Goal: Task Accomplishment & Management: Manage account settings

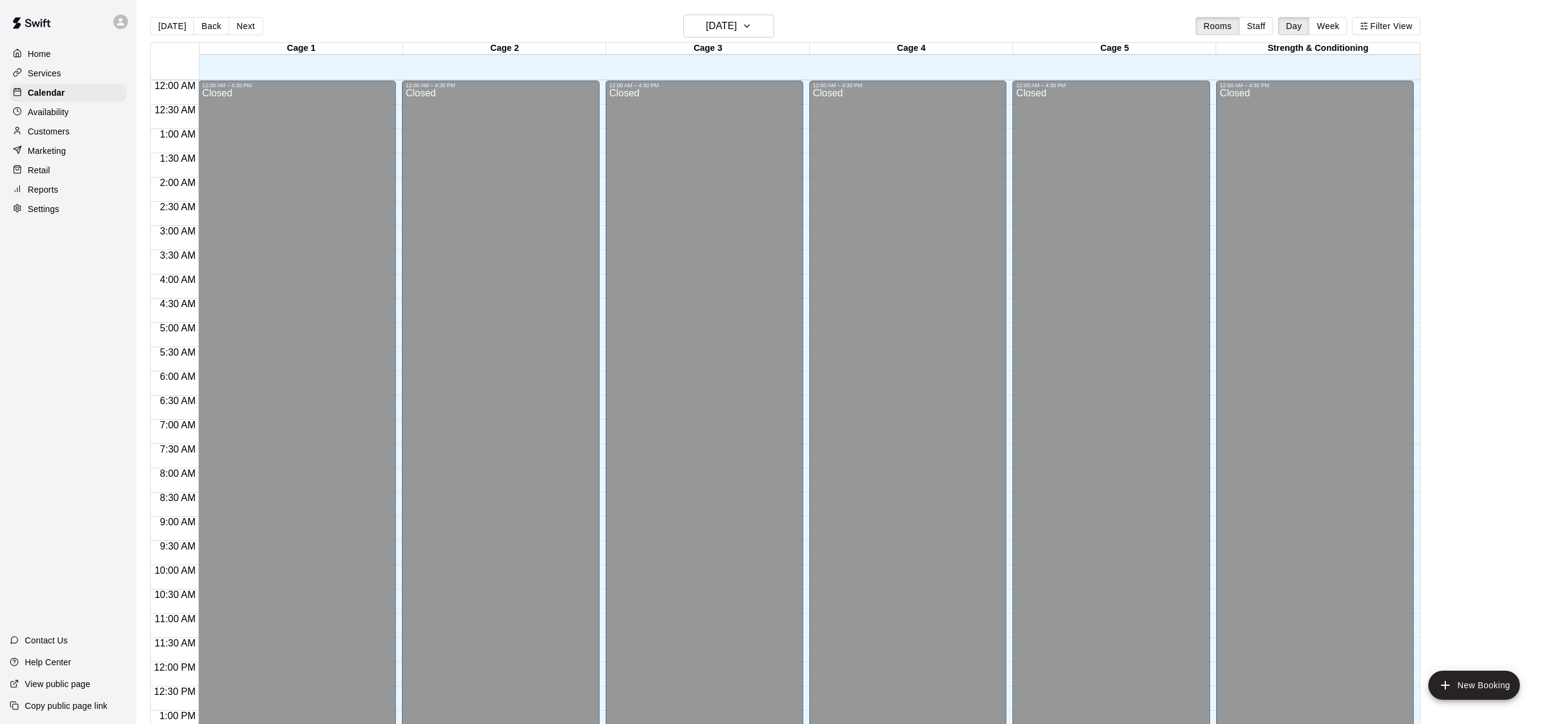
scroll to position [470, 0]
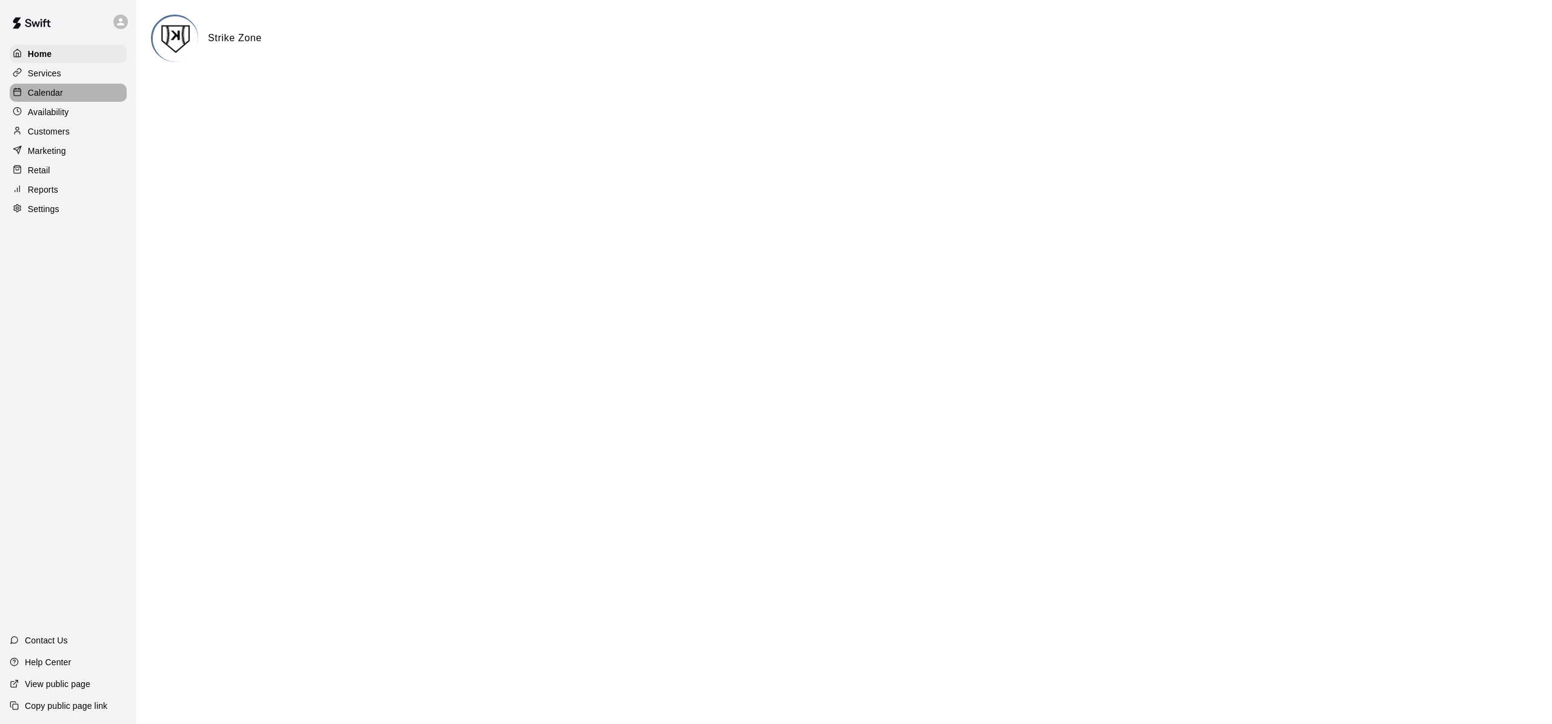
click at [58, 87] on p "Calendar" at bounding box center [45, 93] width 35 height 12
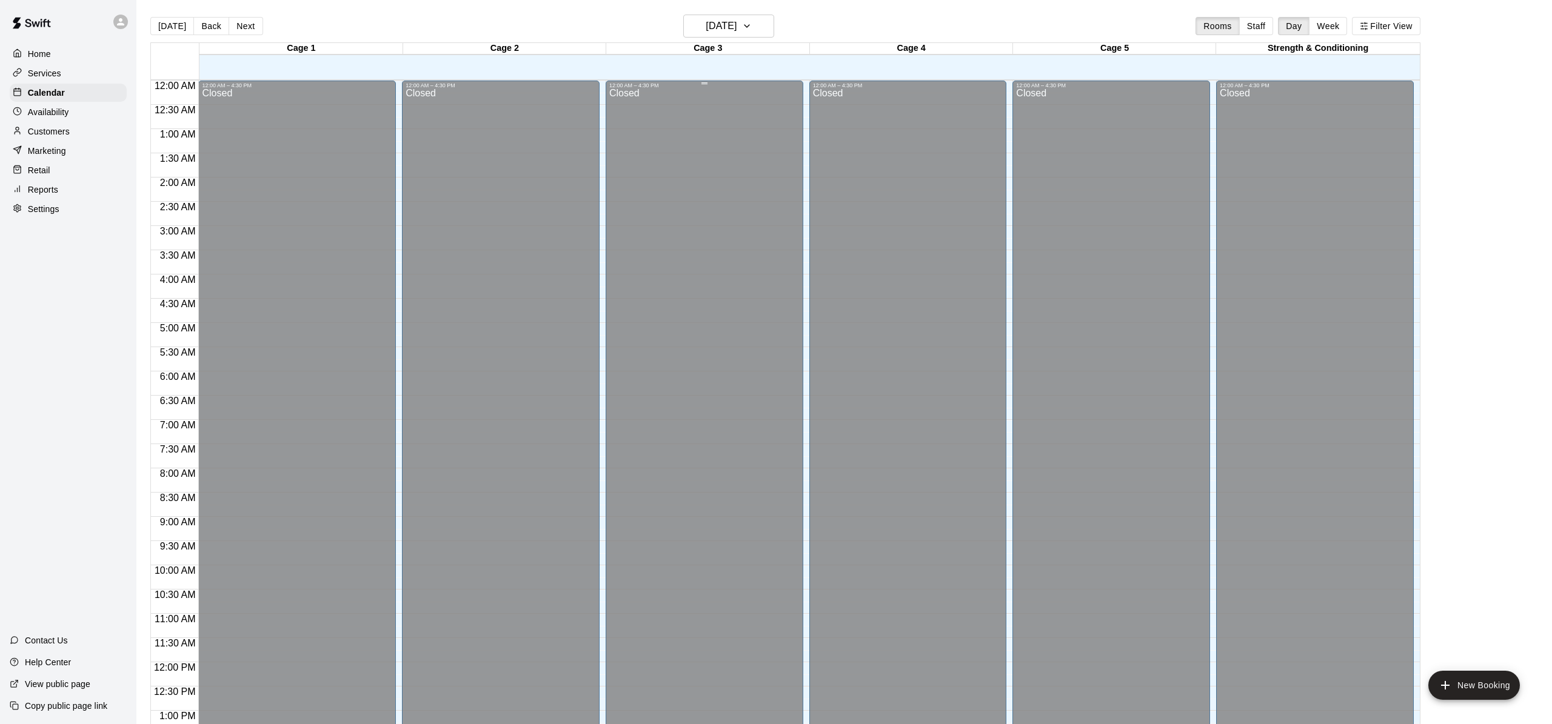
scroll to position [470, 0]
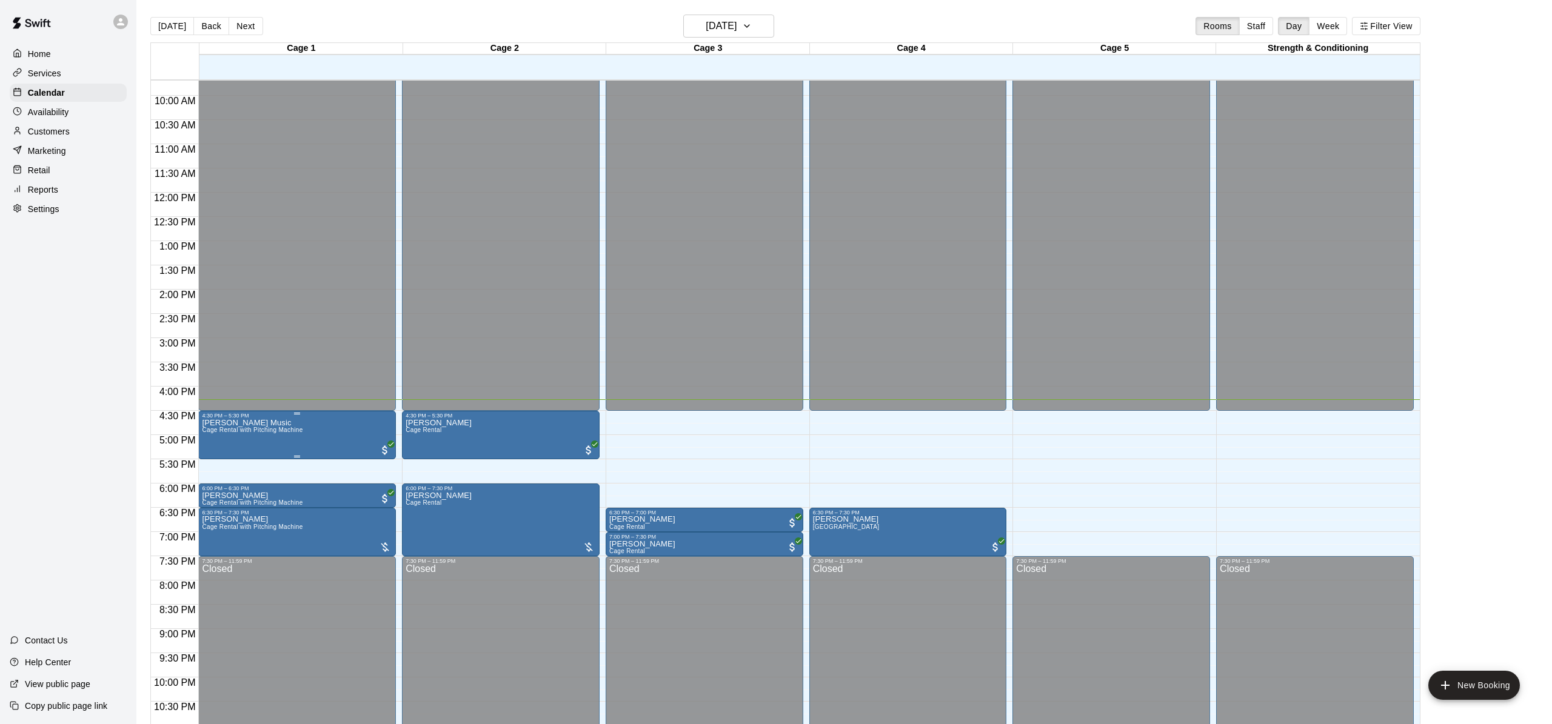
click at [209, 457] on img "edit" at bounding box center [215, 460] width 14 height 14
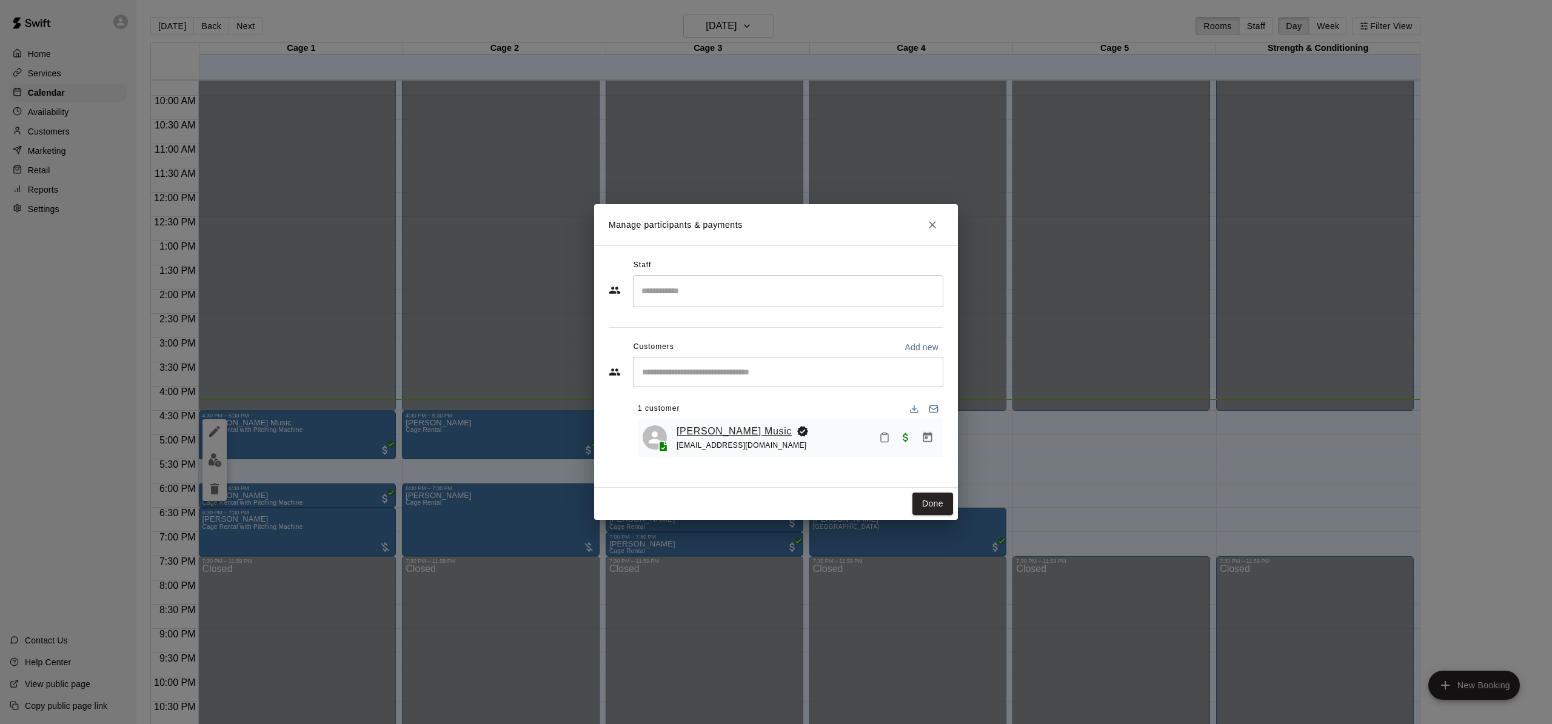
click at [708, 427] on link "Meredith Music" at bounding box center [733, 432] width 115 height 16
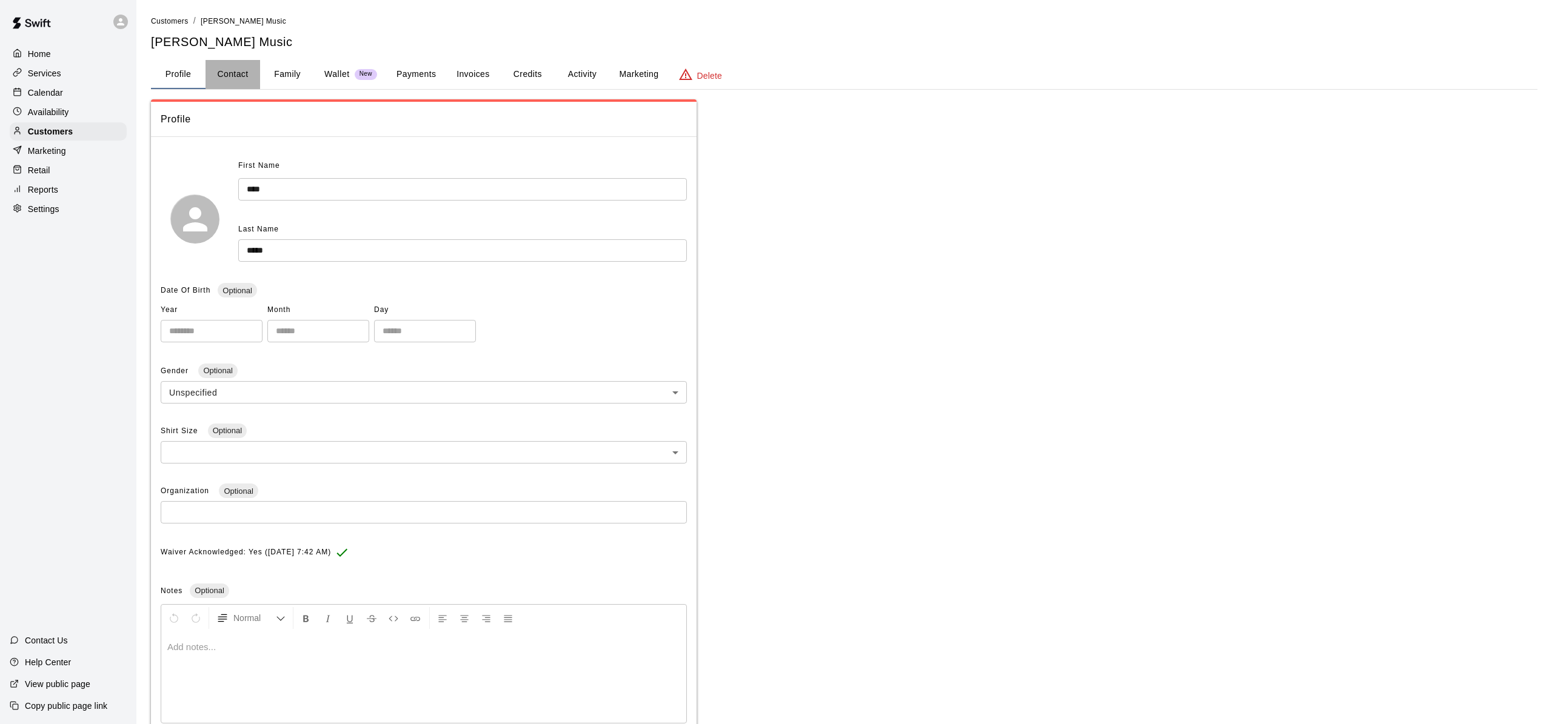
click at [247, 68] on button "Contact" at bounding box center [232, 74] width 55 height 29
select select "**"
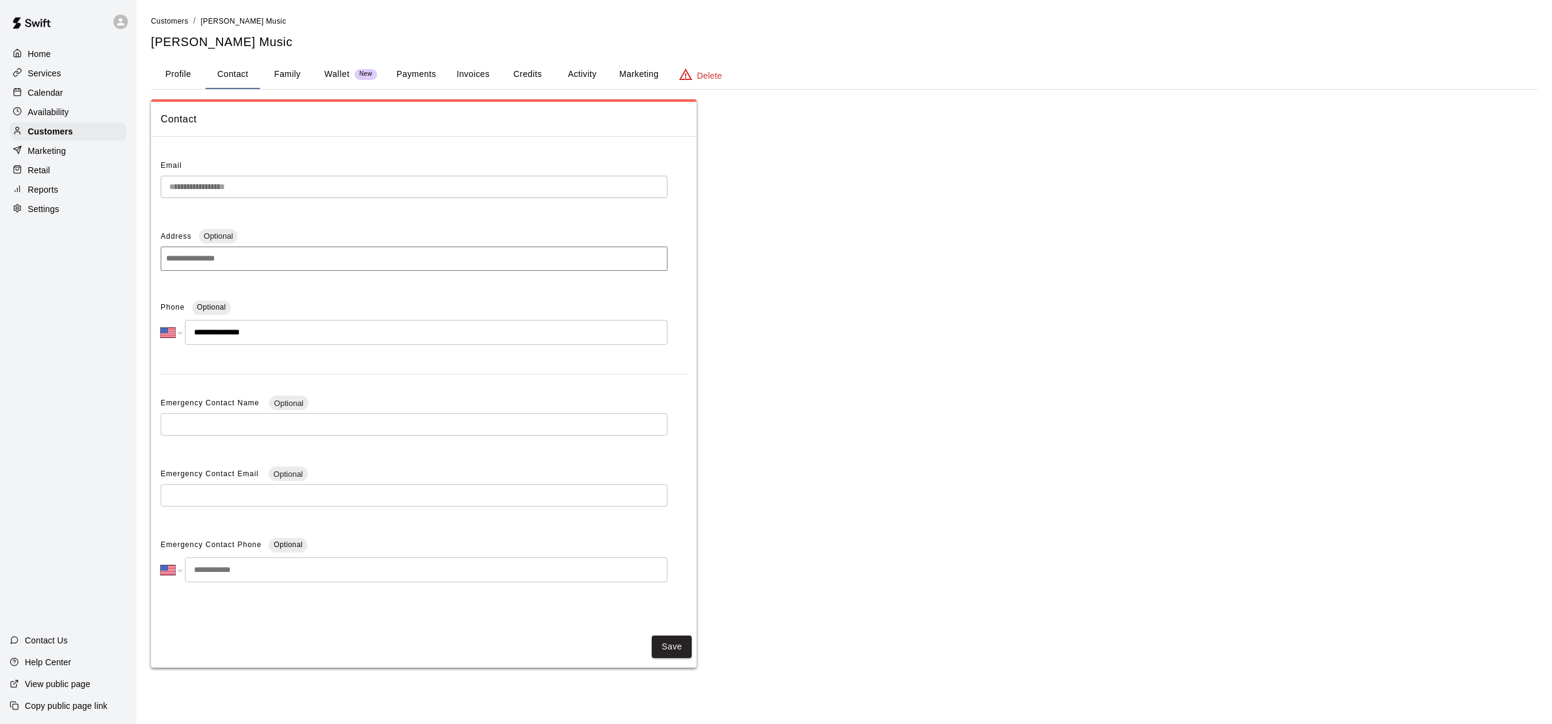
click at [289, 76] on button "Family" at bounding box center [287, 74] width 55 height 29
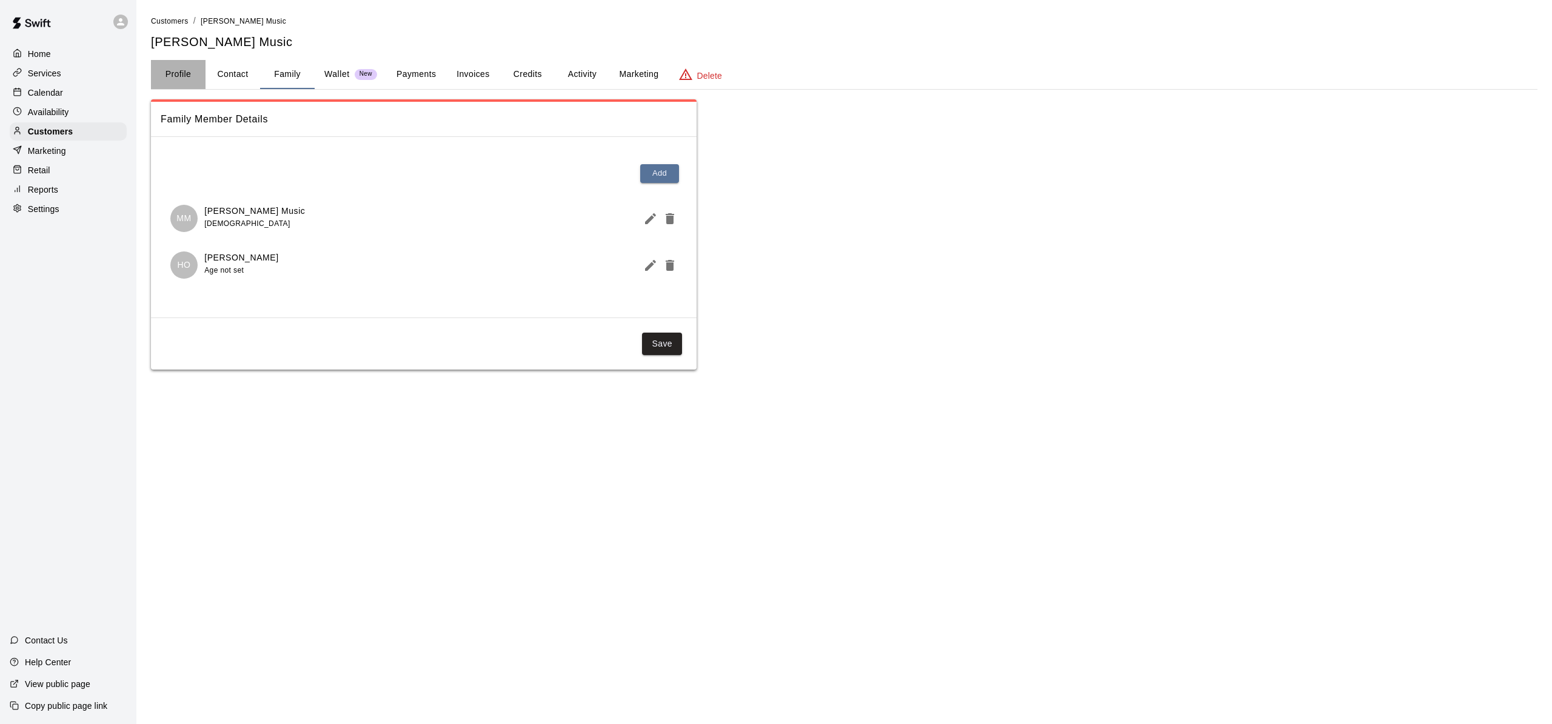
click at [168, 73] on button "Profile" at bounding box center [178, 74] width 55 height 29
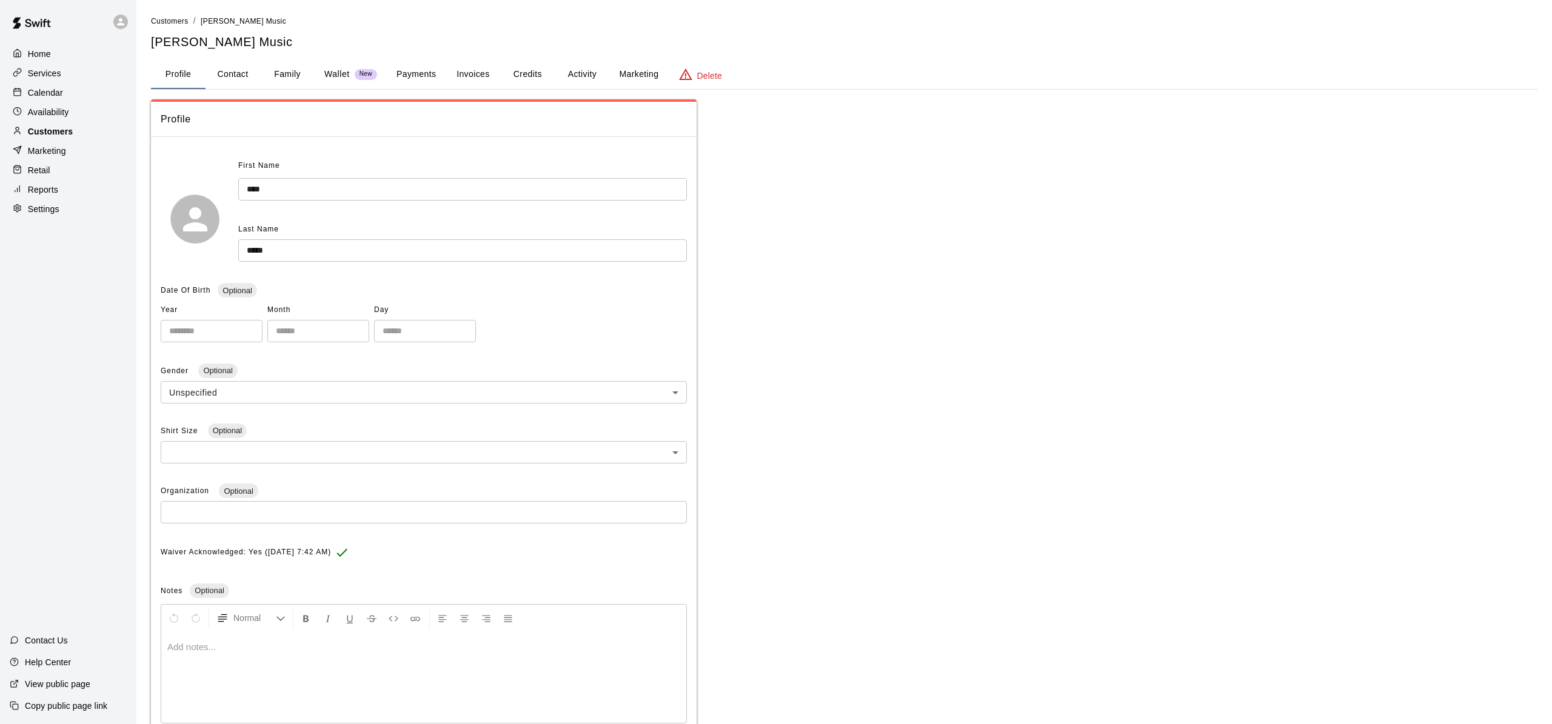
click at [41, 135] on p "Customers" at bounding box center [50, 131] width 45 height 12
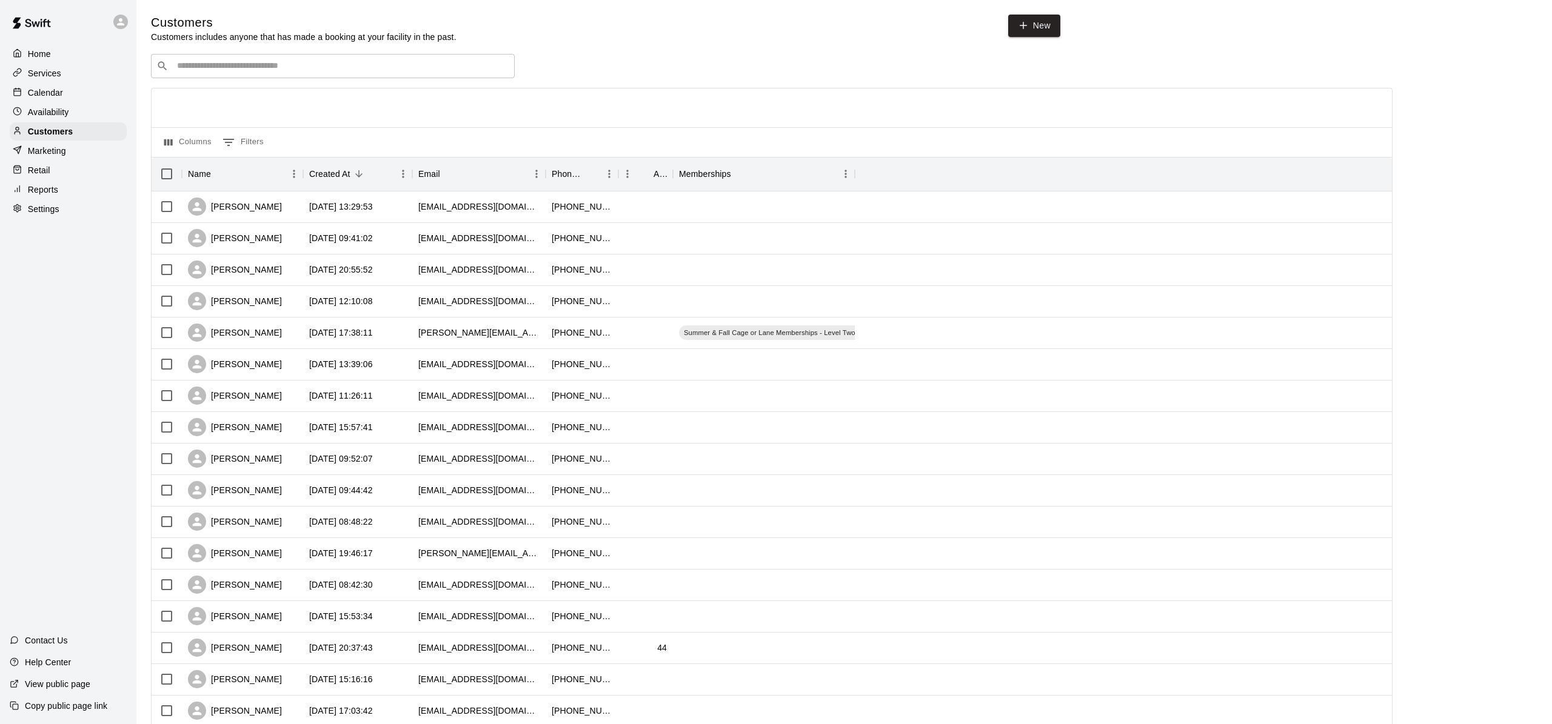
drag, startPoint x: 58, startPoint y: 88, endPoint x: 73, endPoint y: 98, distance: 18.5
click at [58, 88] on p "Calendar" at bounding box center [45, 93] width 35 height 12
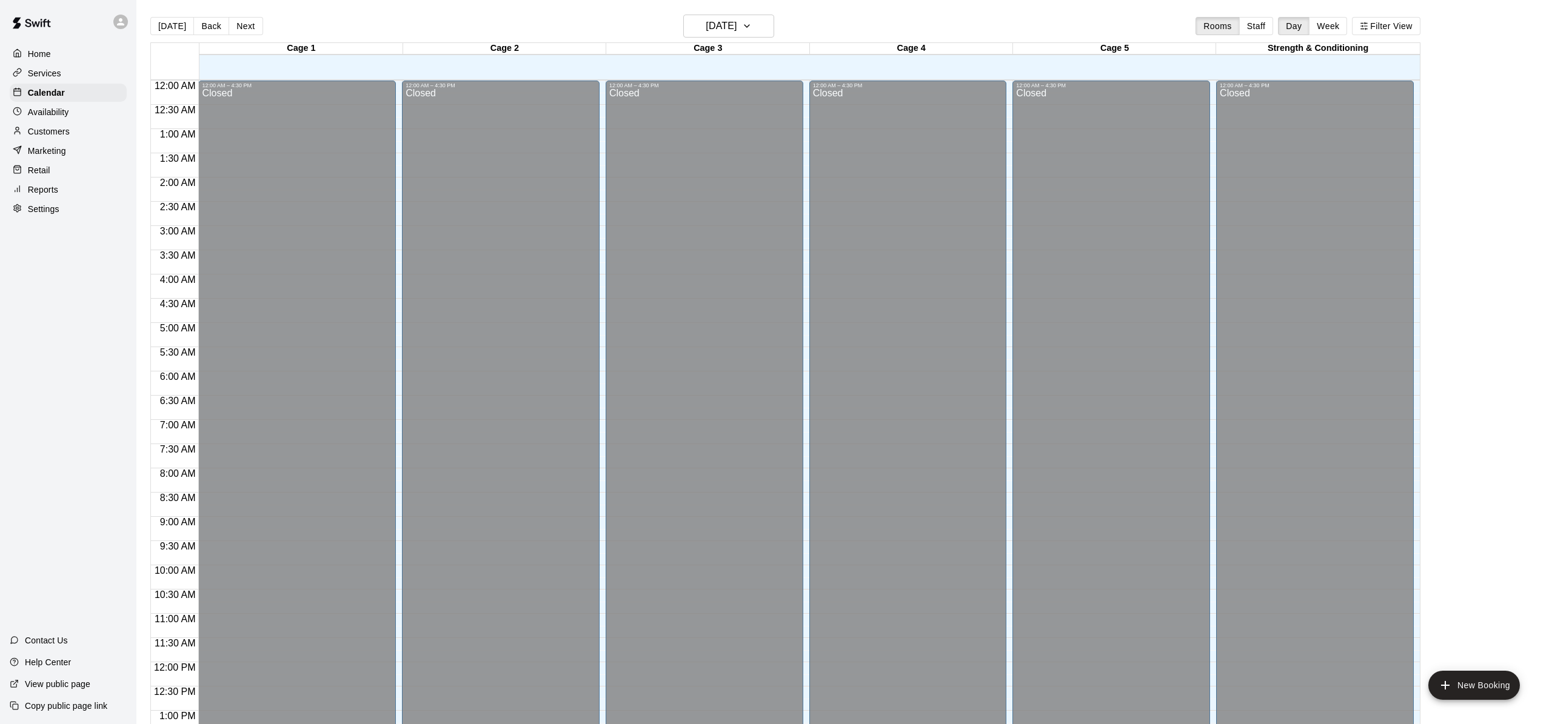
scroll to position [470, 0]
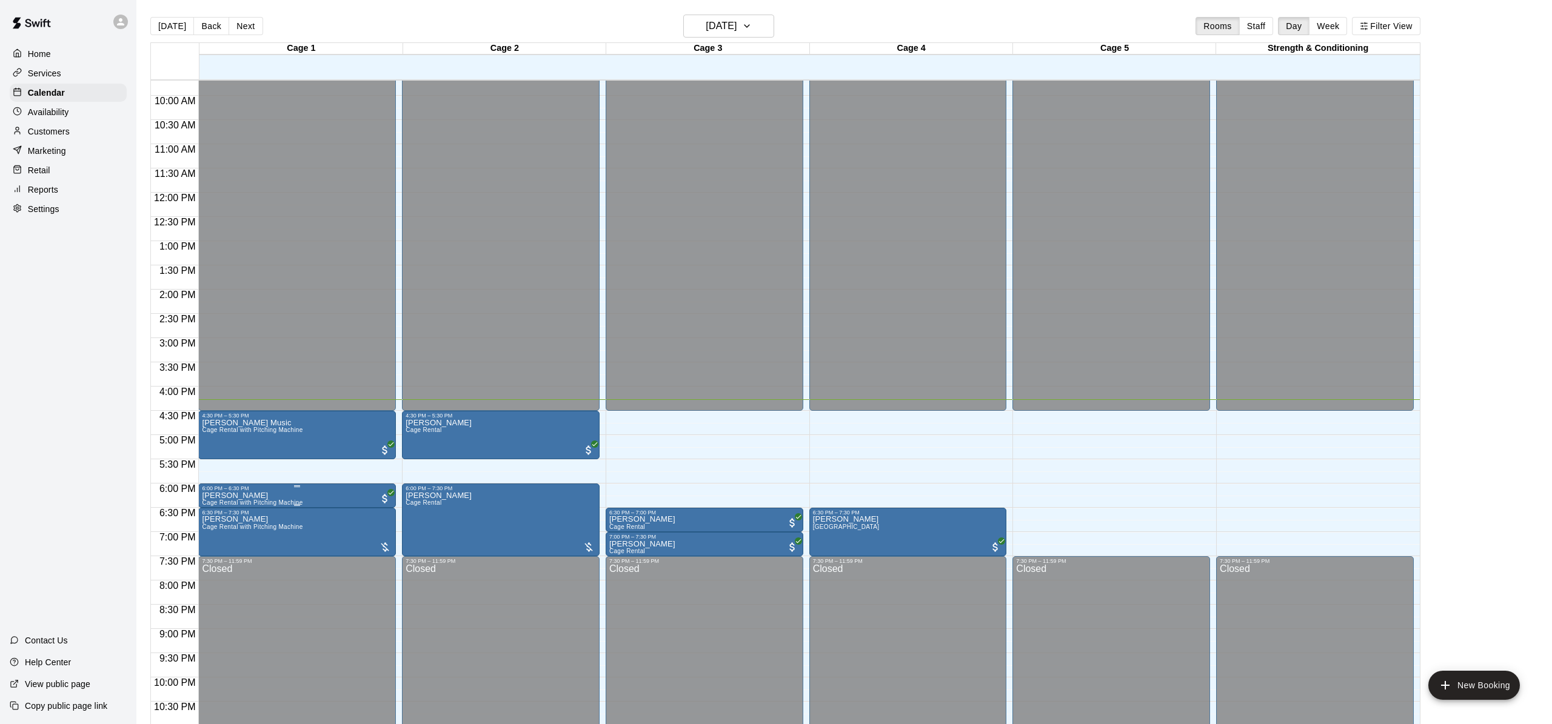
click at [216, 532] on img "edit" at bounding box center [215, 533] width 14 height 14
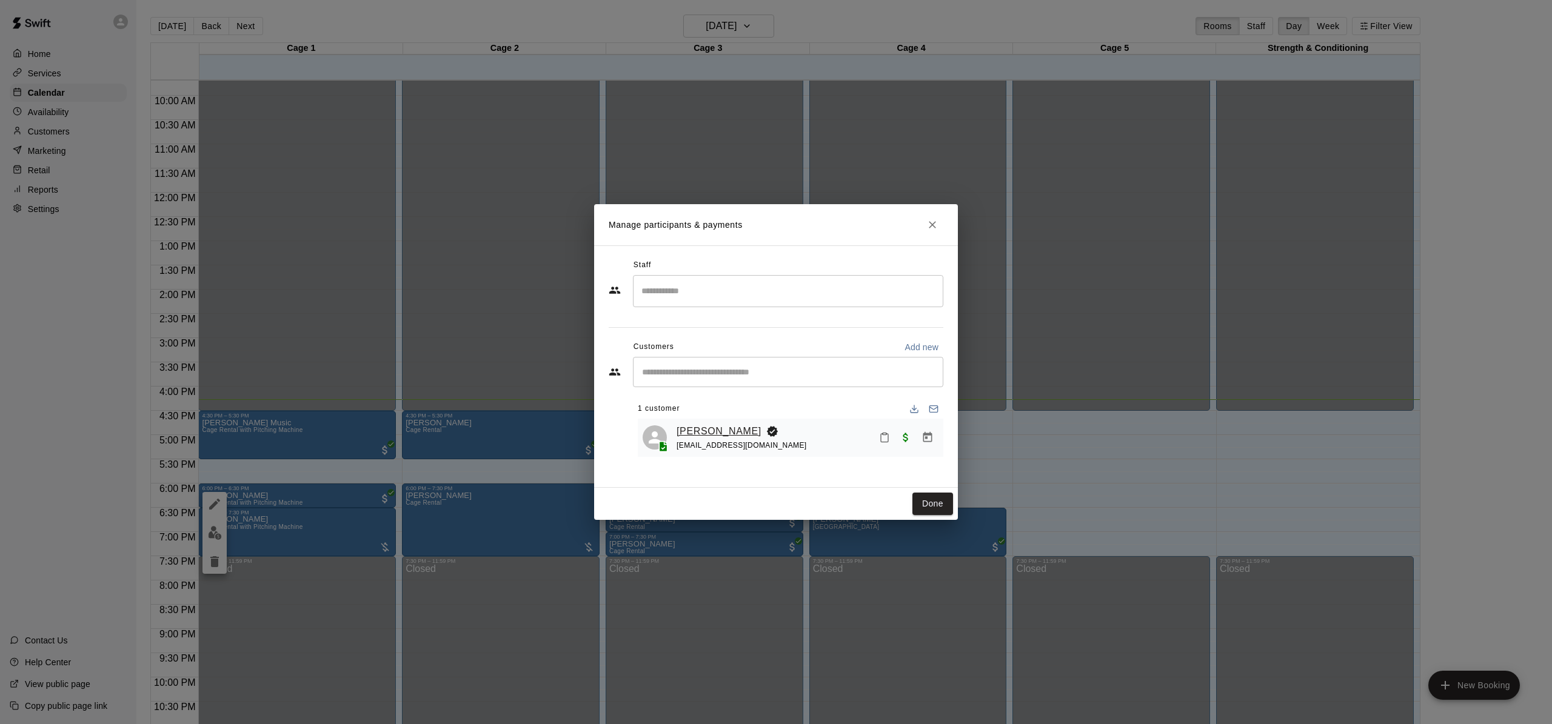
click at [702, 432] on link "Jeremy Walker" at bounding box center [718, 432] width 85 height 16
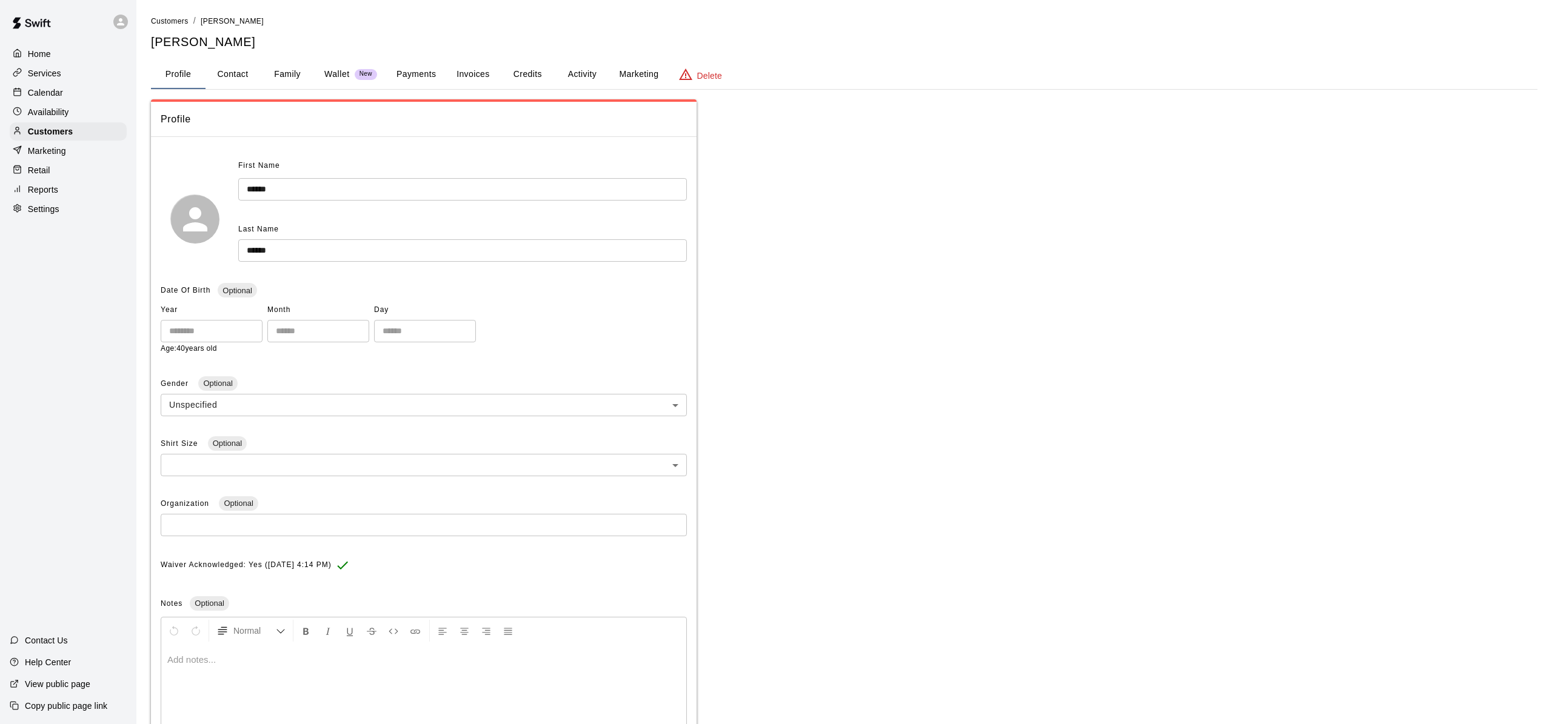
click at [268, 78] on button "Family" at bounding box center [287, 74] width 55 height 29
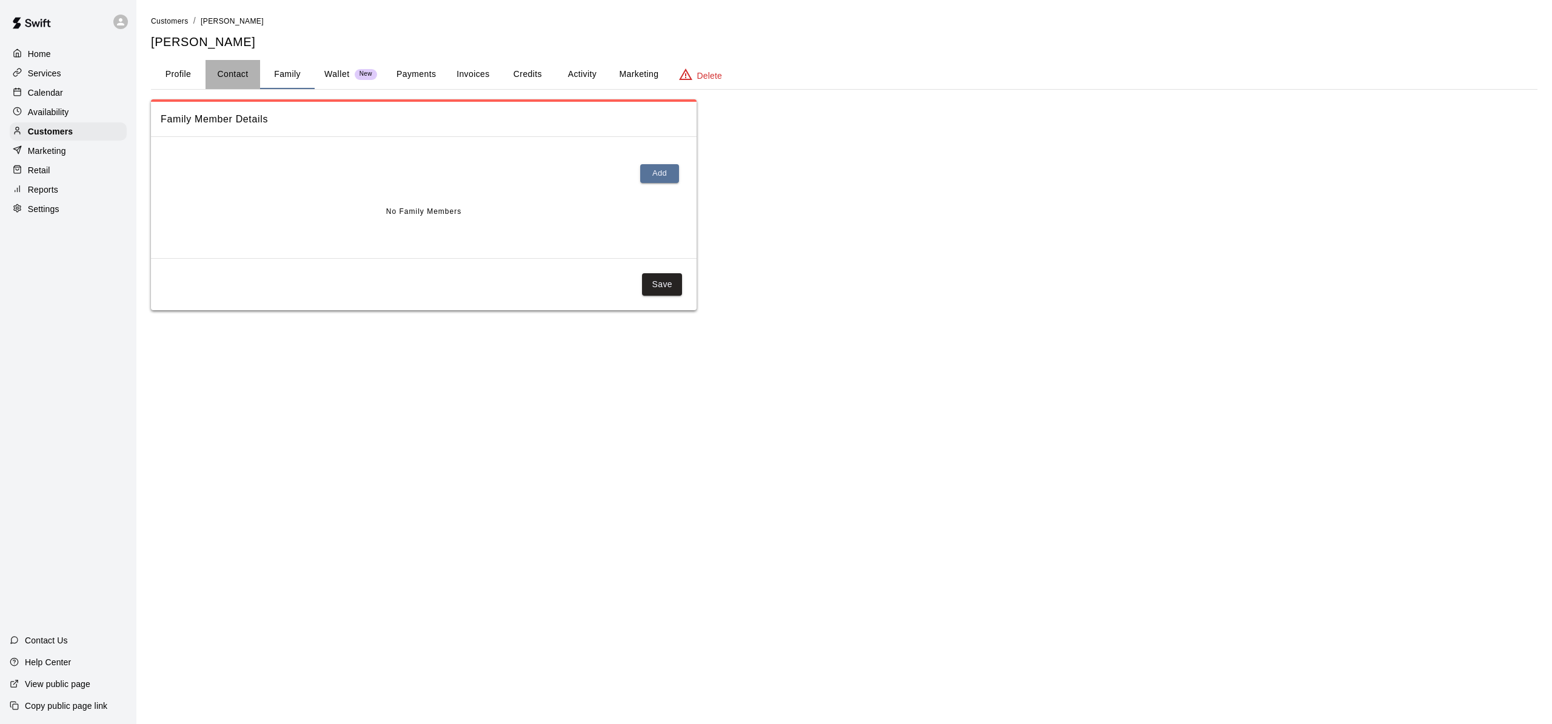
click at [217, 66] on button "Contact" at bounding box center [232, 74] width 55 height 29
select select "**"
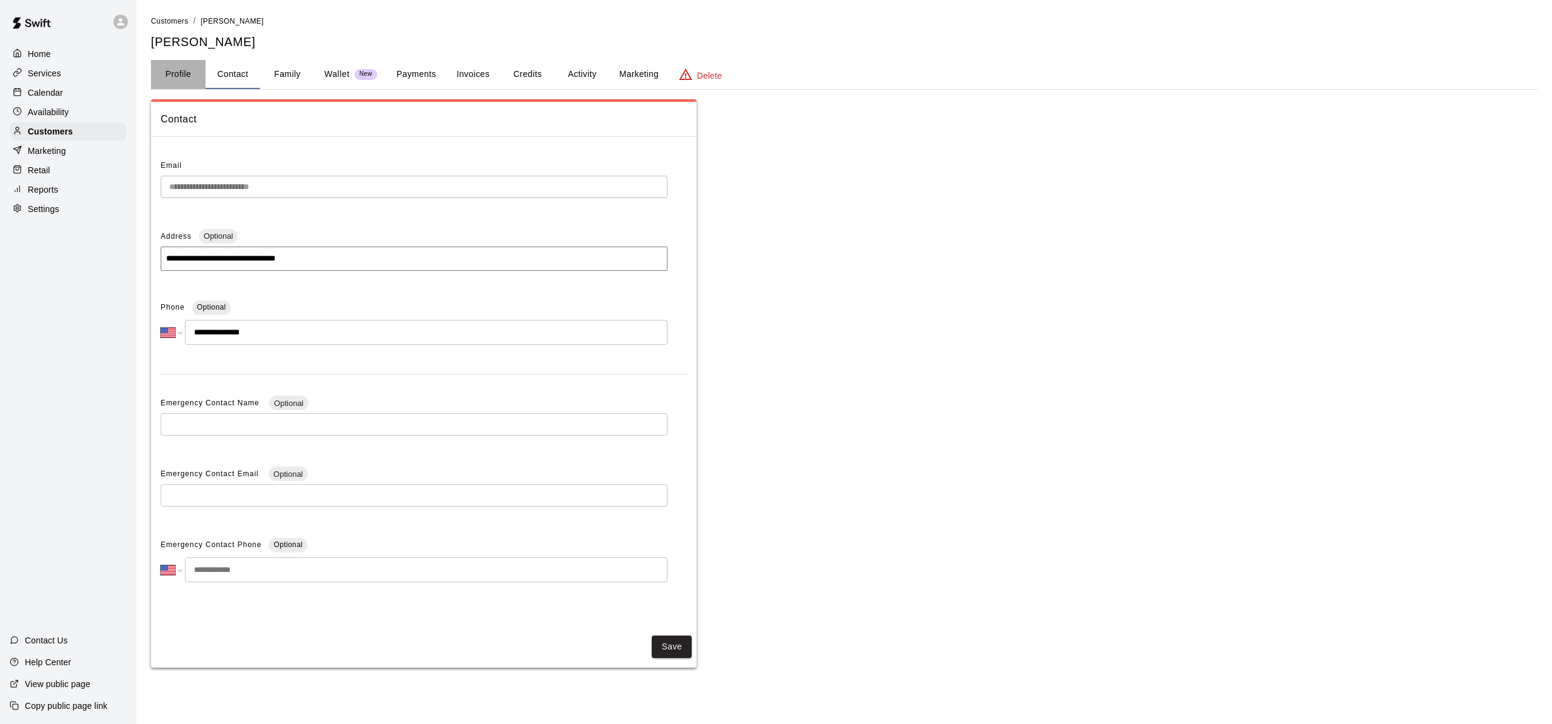
click at [164, 73] on button "Profile" at bounding box center [178, 74] width 55 height 29
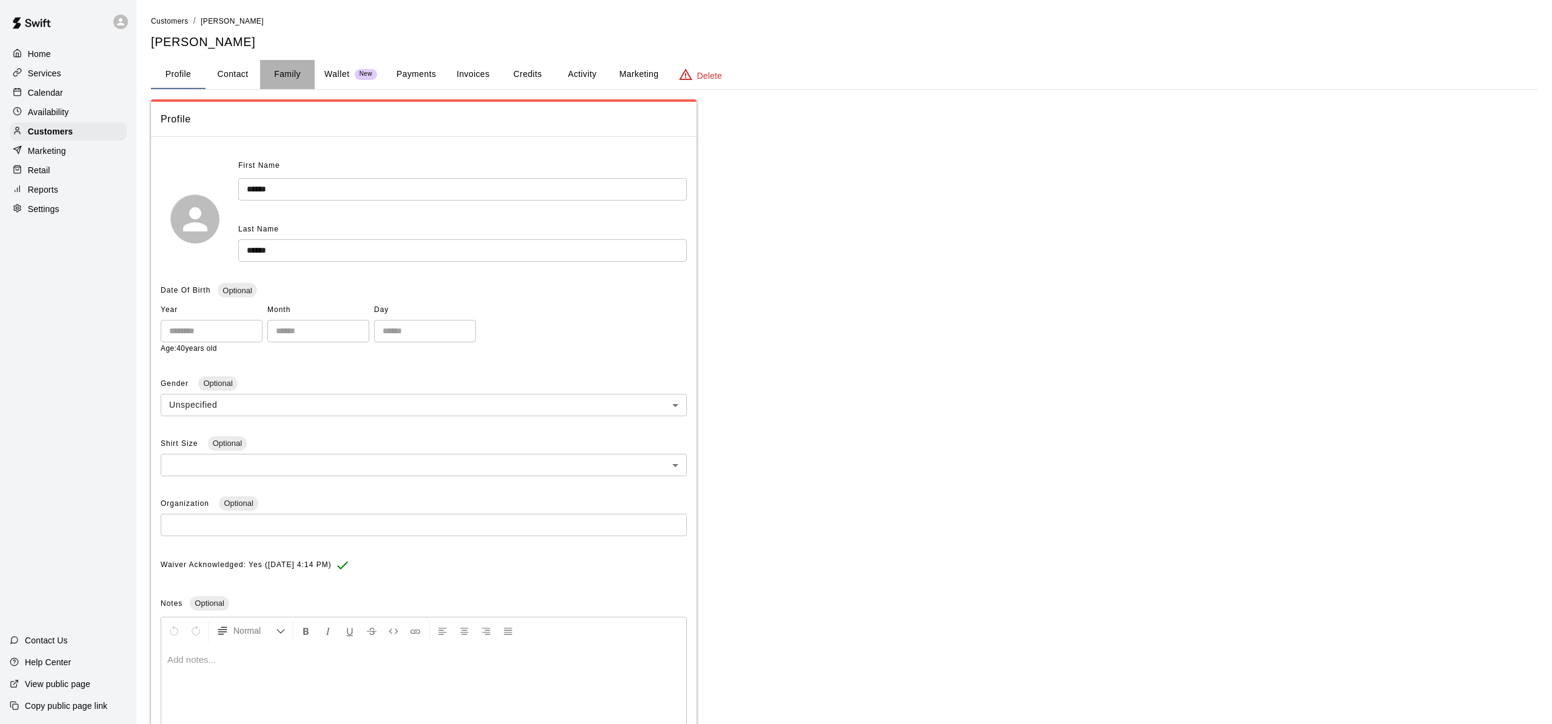
click at [287, 70] on button "Family" at bounding box center [287, 74] width 55 height 29
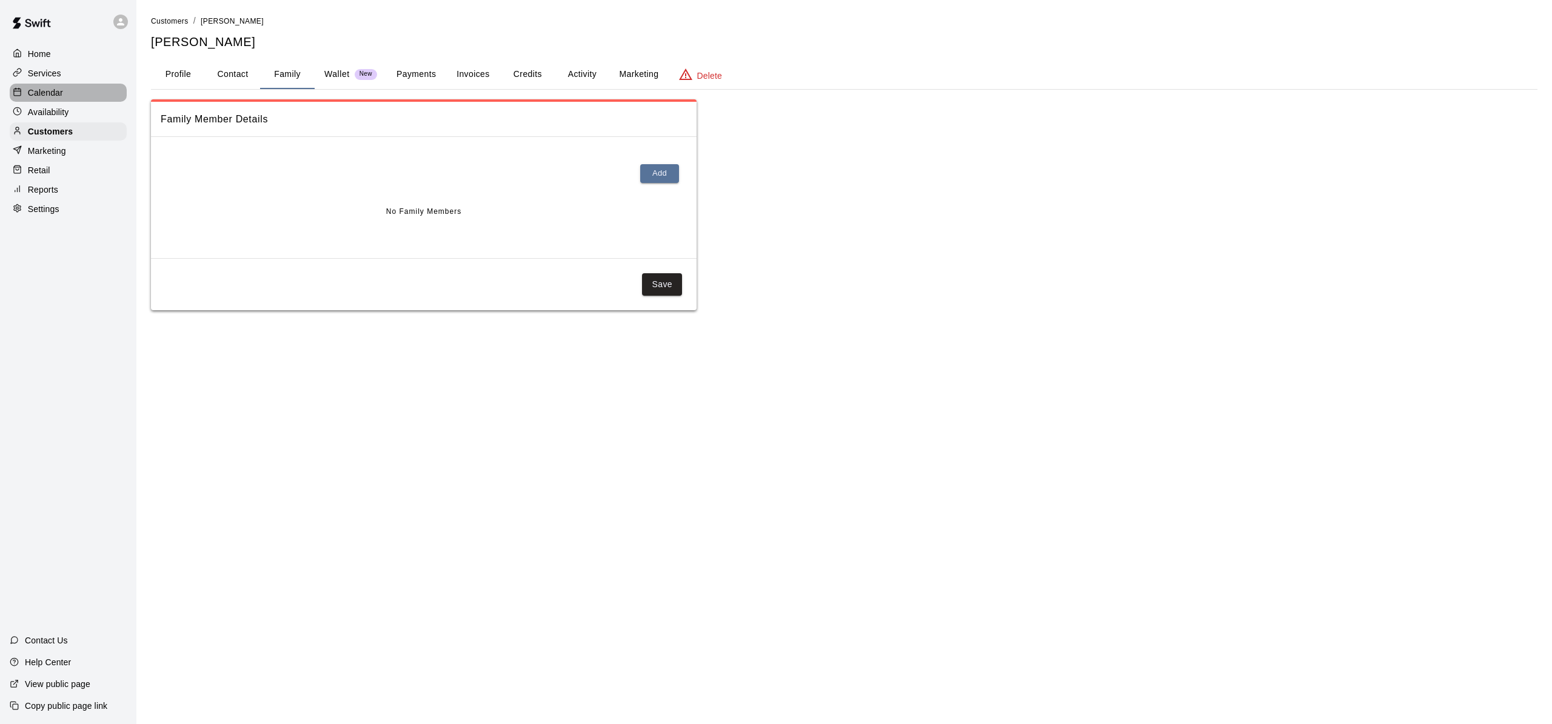
click at [63, 92] on div "Calendar" at bounding box center [68, 93] width 117 height 18
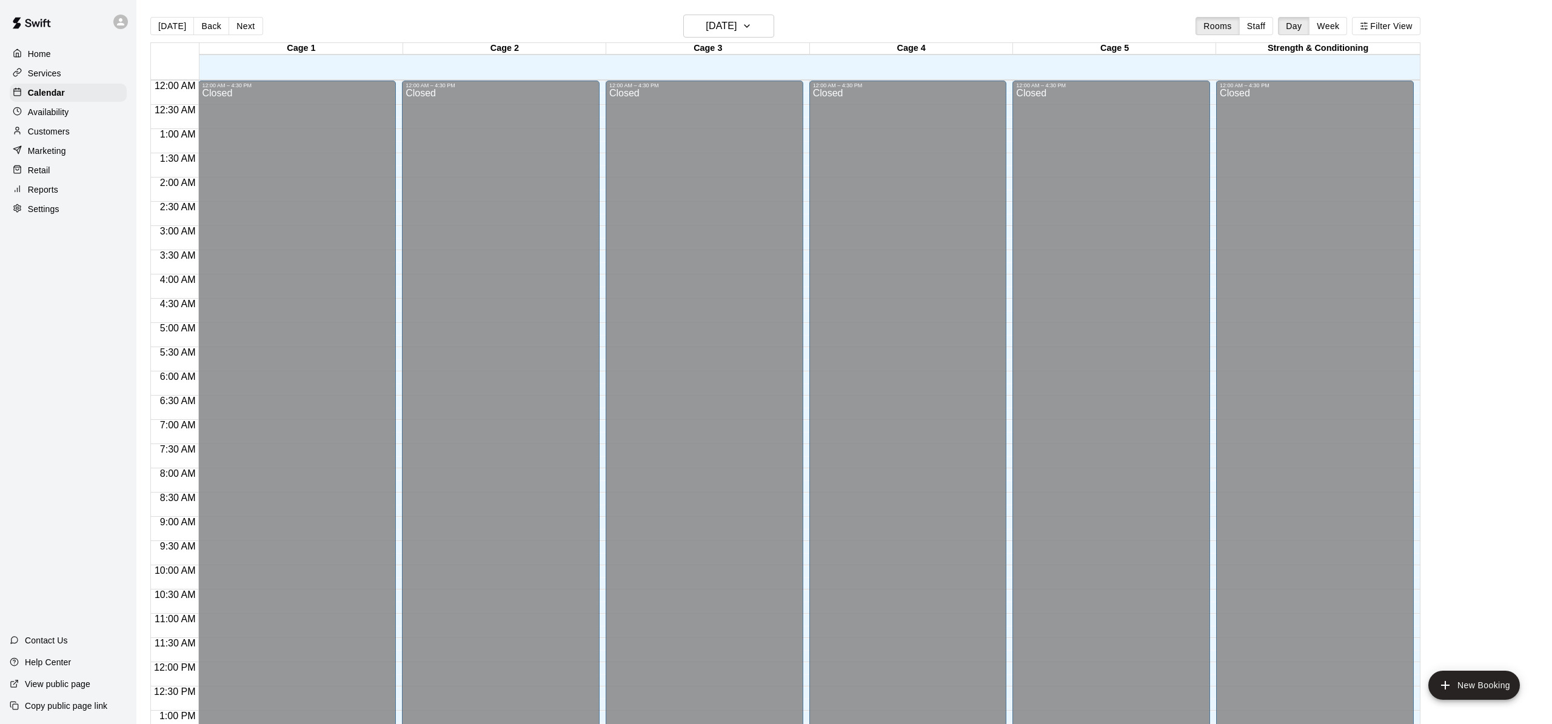
scroll to position [470, 0]
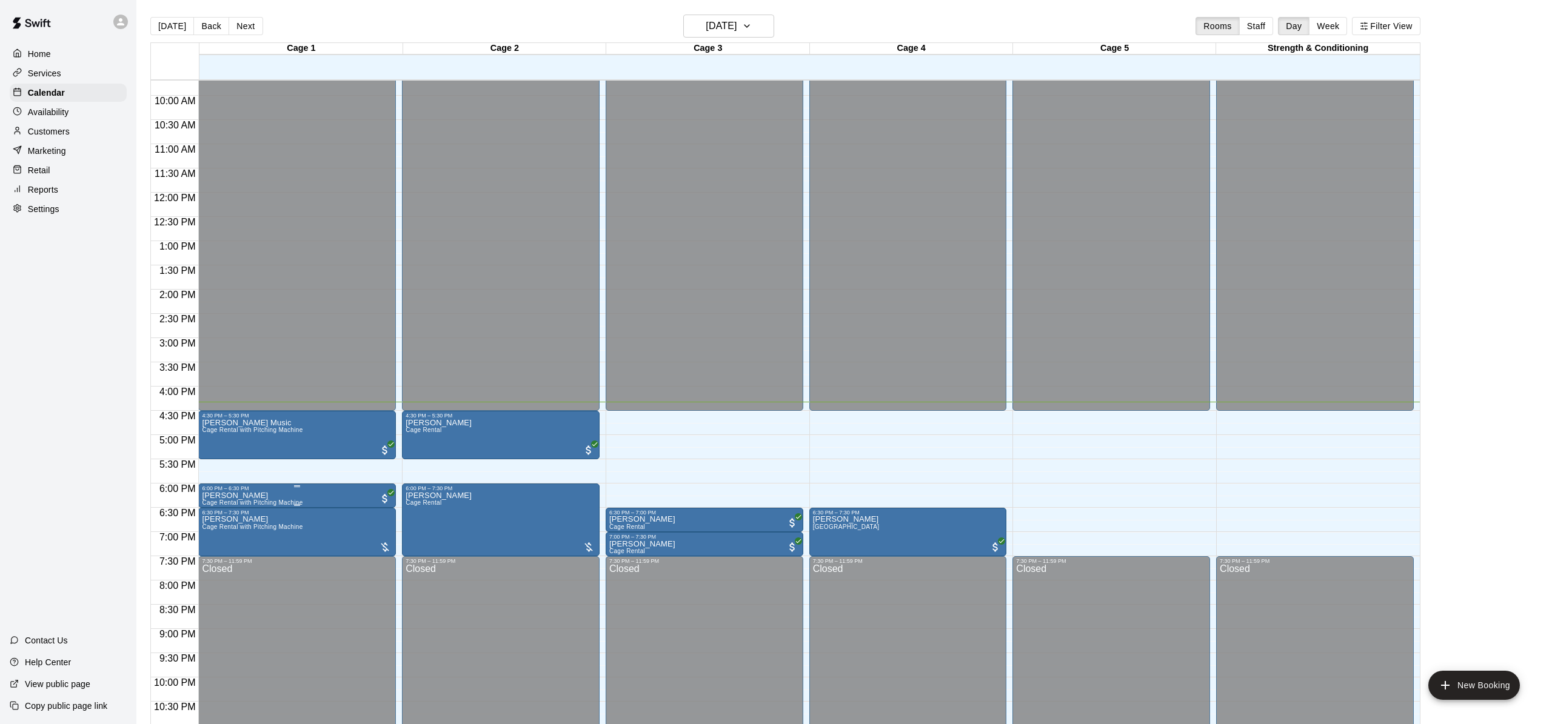
click at [227, 488] on div "6:00 PM – 6:30 PM" at bounding box center [297, 488] width 190 height 6
click at [318, 575] on div at bounding box center [776, 362] width 1552 height 724
click at [246, 529] on span "Cage Rental with Pitching Machine" at bounding box center [252, 527] width 101 height 7
click at [215, 555] on button "edit" at bounding box center [214, 565] width 24 height 24
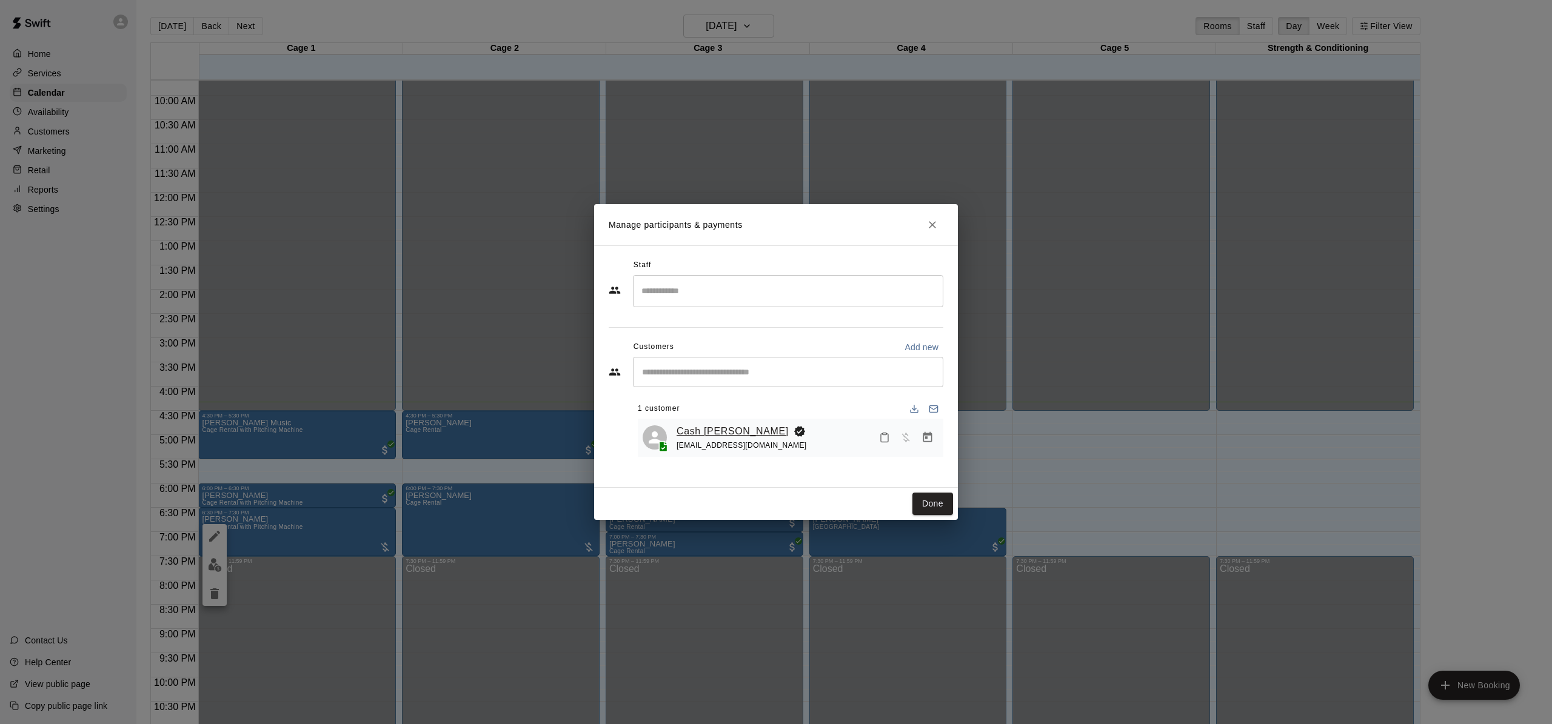
click at [708, 430] on link "Cash Cheatham" at bounding box center [732, 432] width 112 height 16
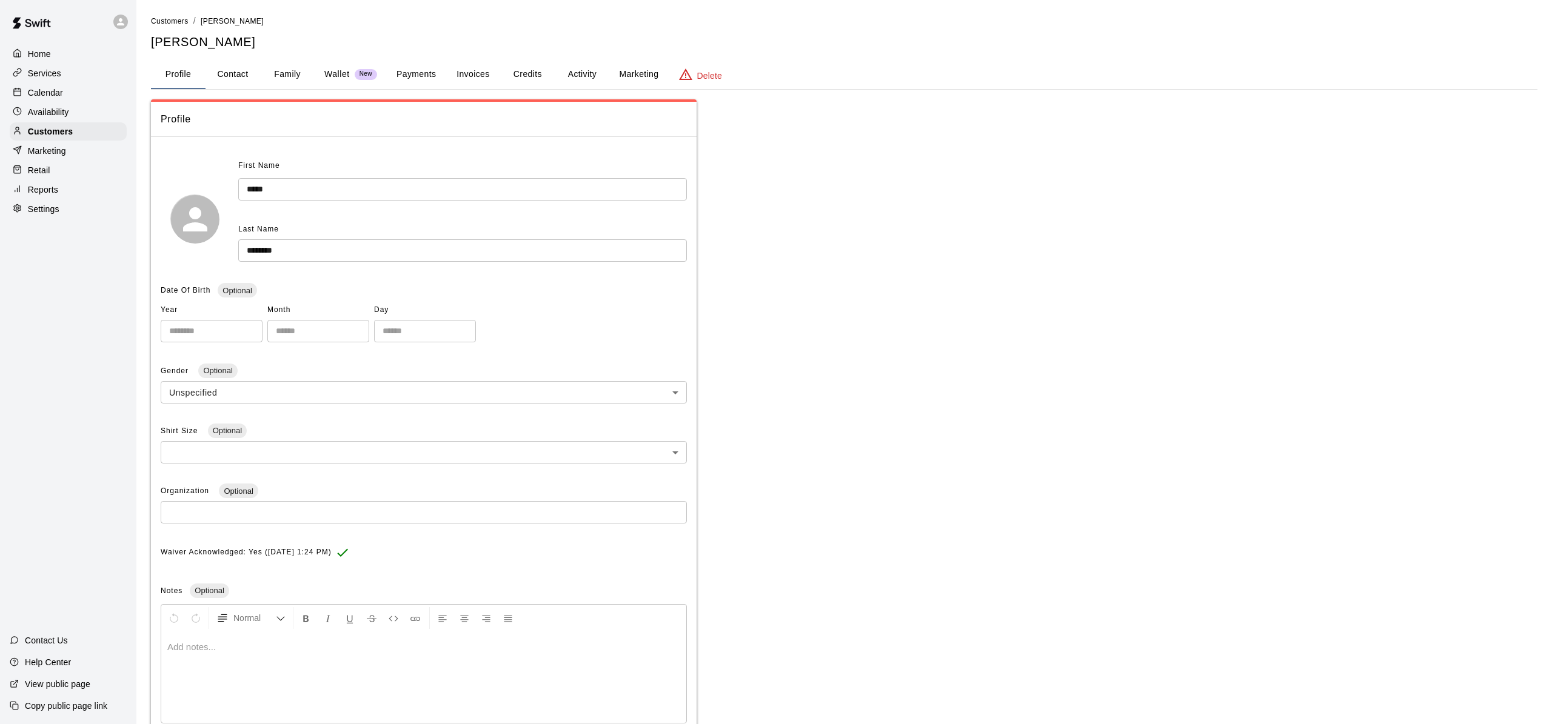
click at [282, 78] on button "Family" at bounding box center [287, 74] width 55 height 29
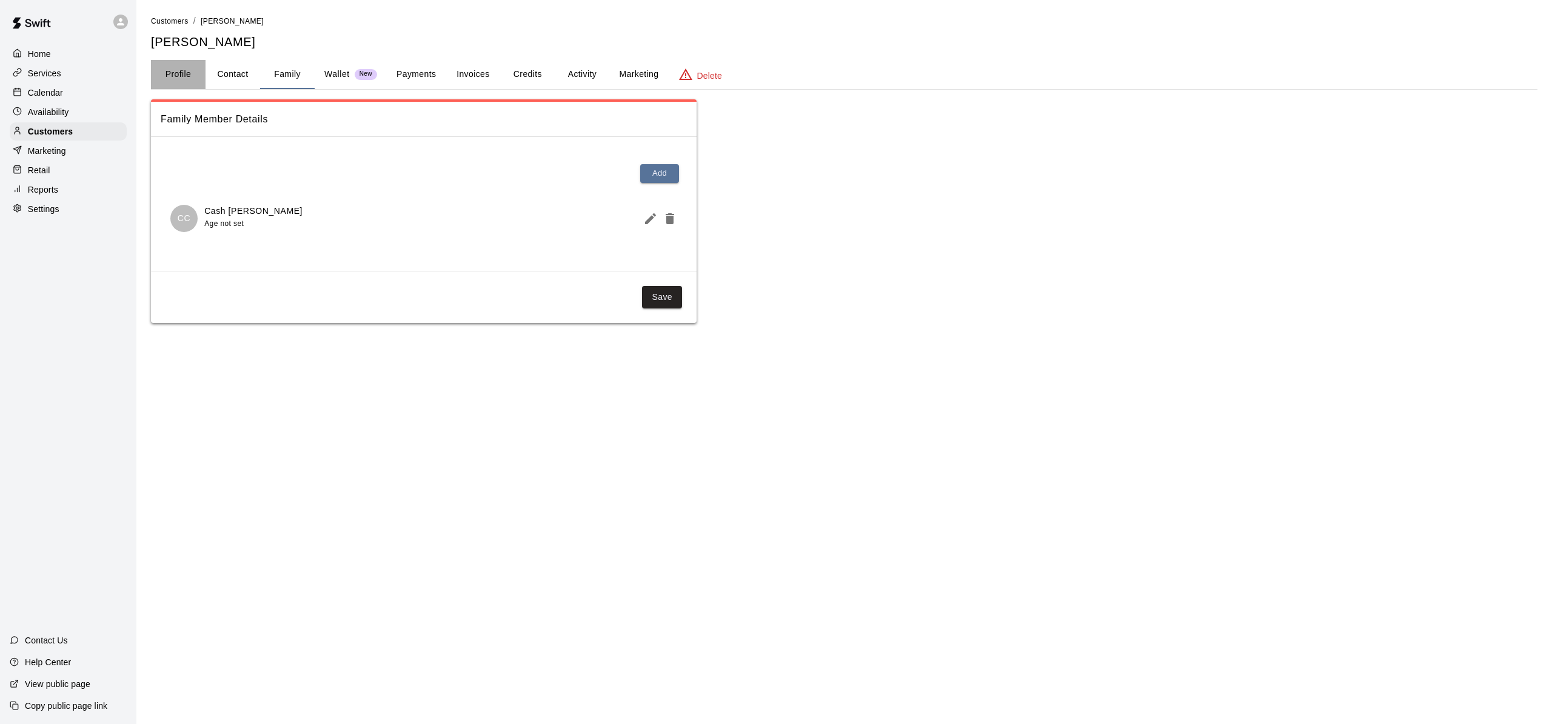
click at [183, 84] on button "Profile" at bounding box center [178, 74] width 55 height 29
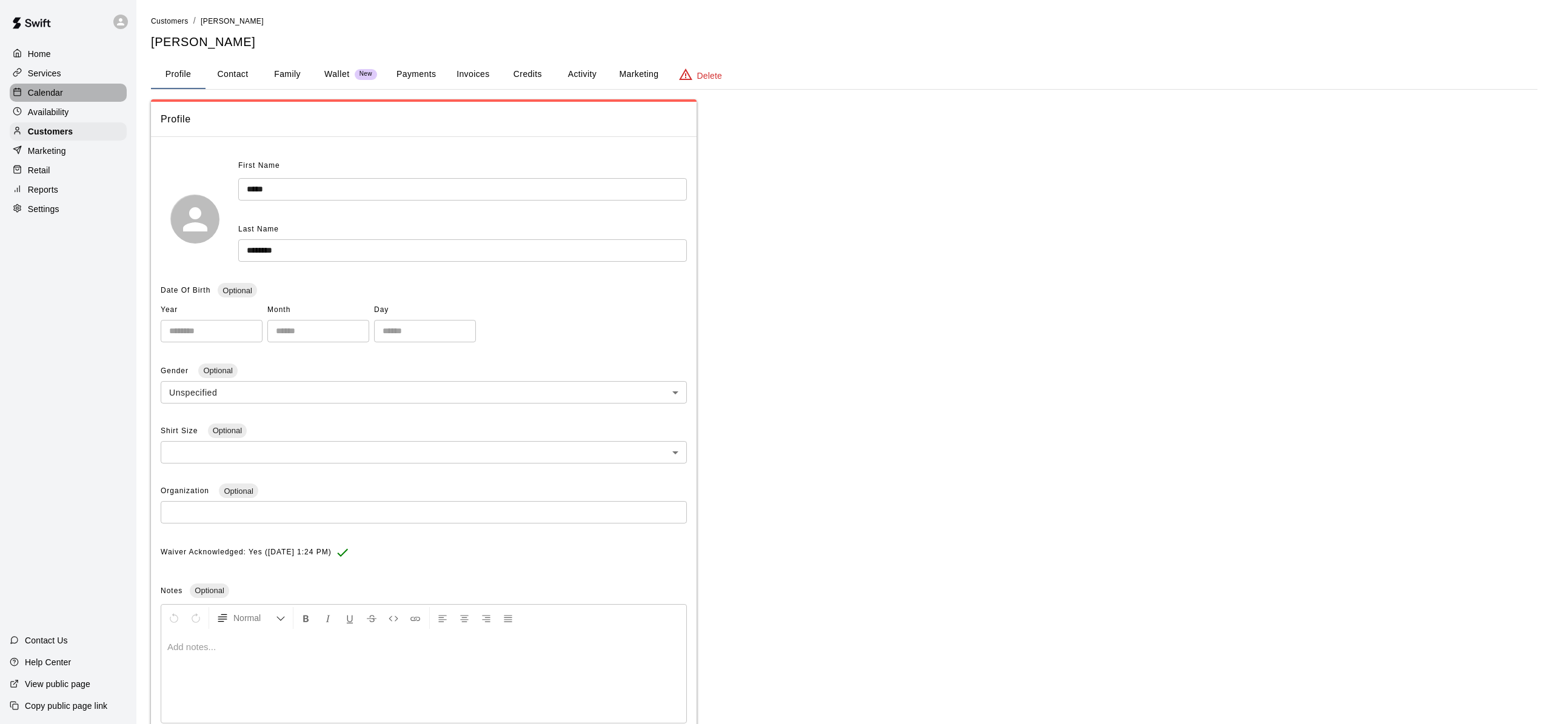
click at [67, 95] on div "Calendar" at bounding box center [68, 93] width 117 height 18
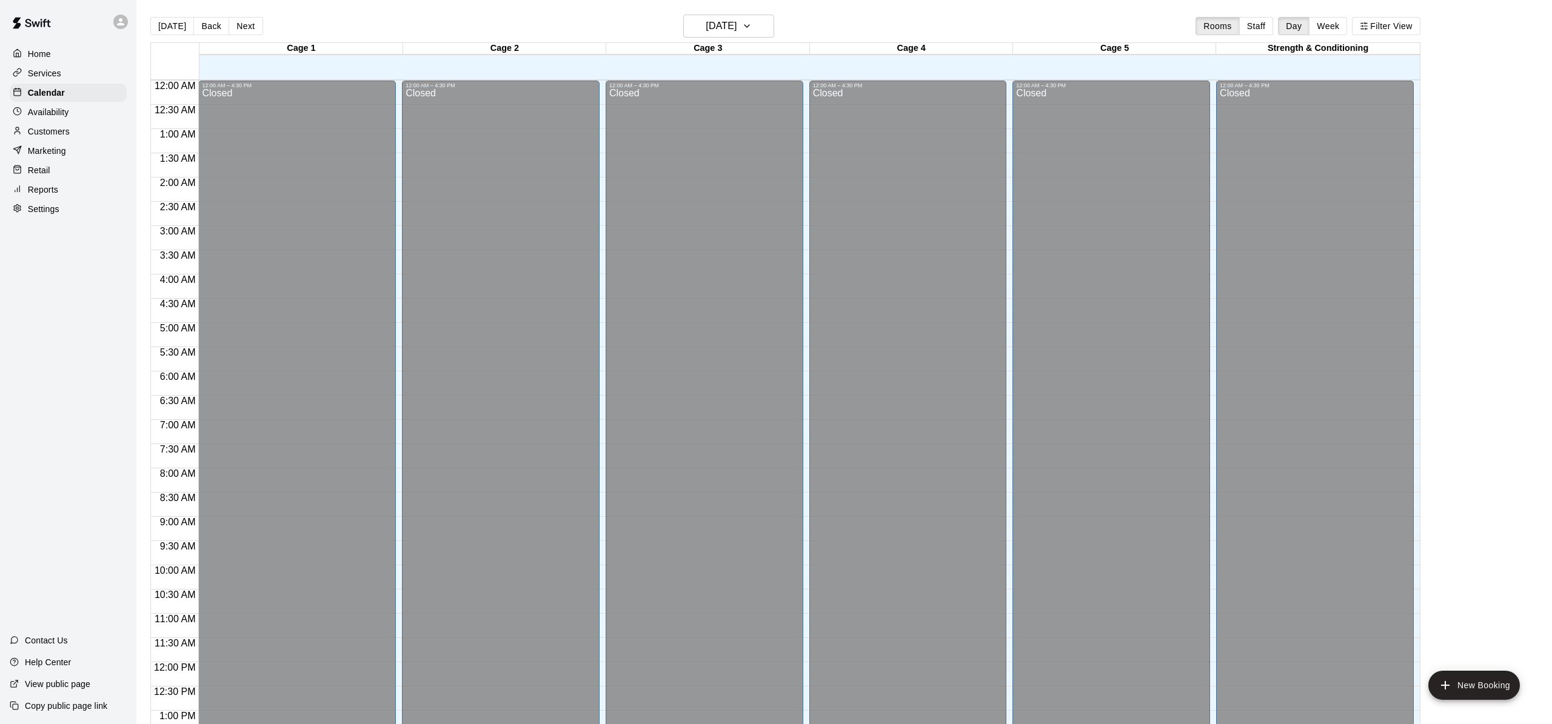
scroll to position [470, 0]
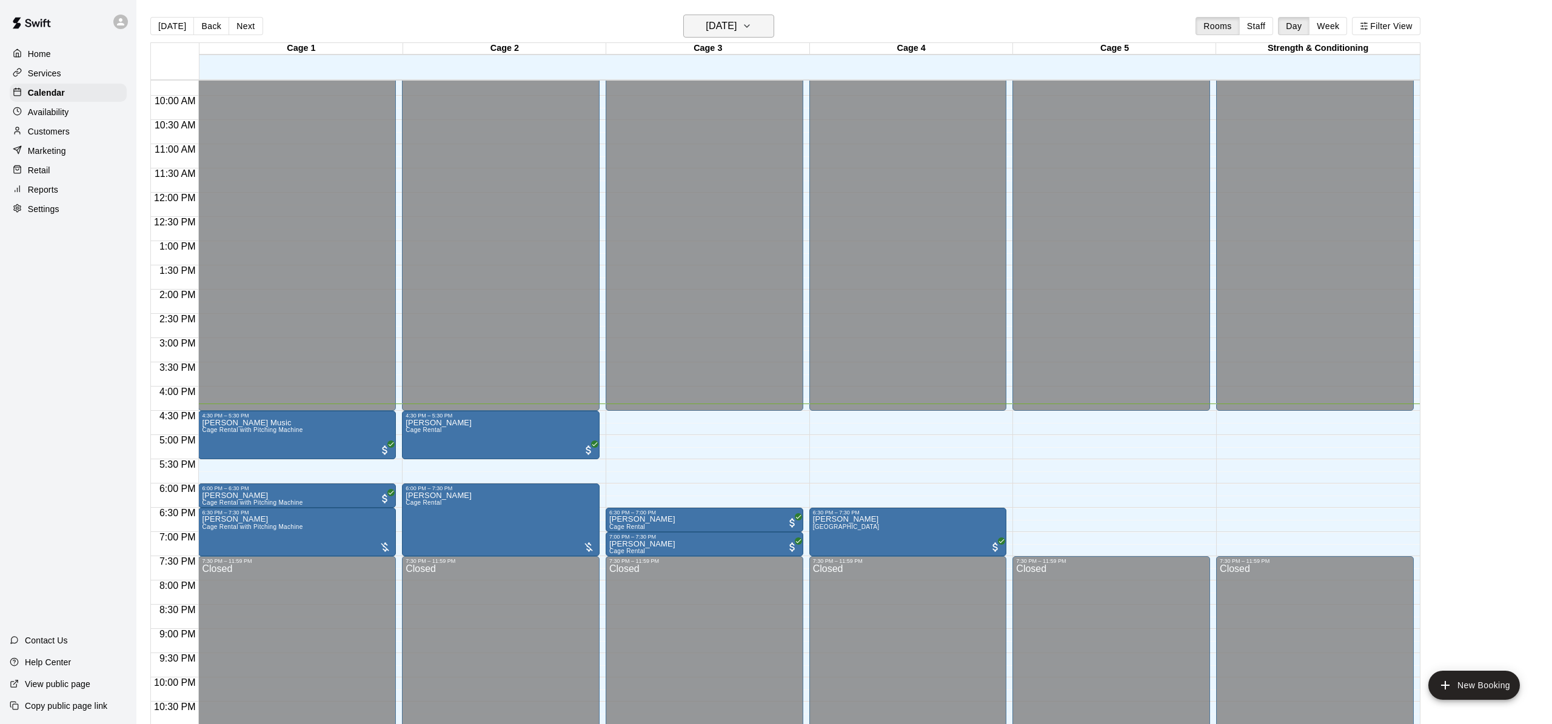
click at [753, 26] on button "[DATE]" at bounding box center [728, 26] width 91 height 23
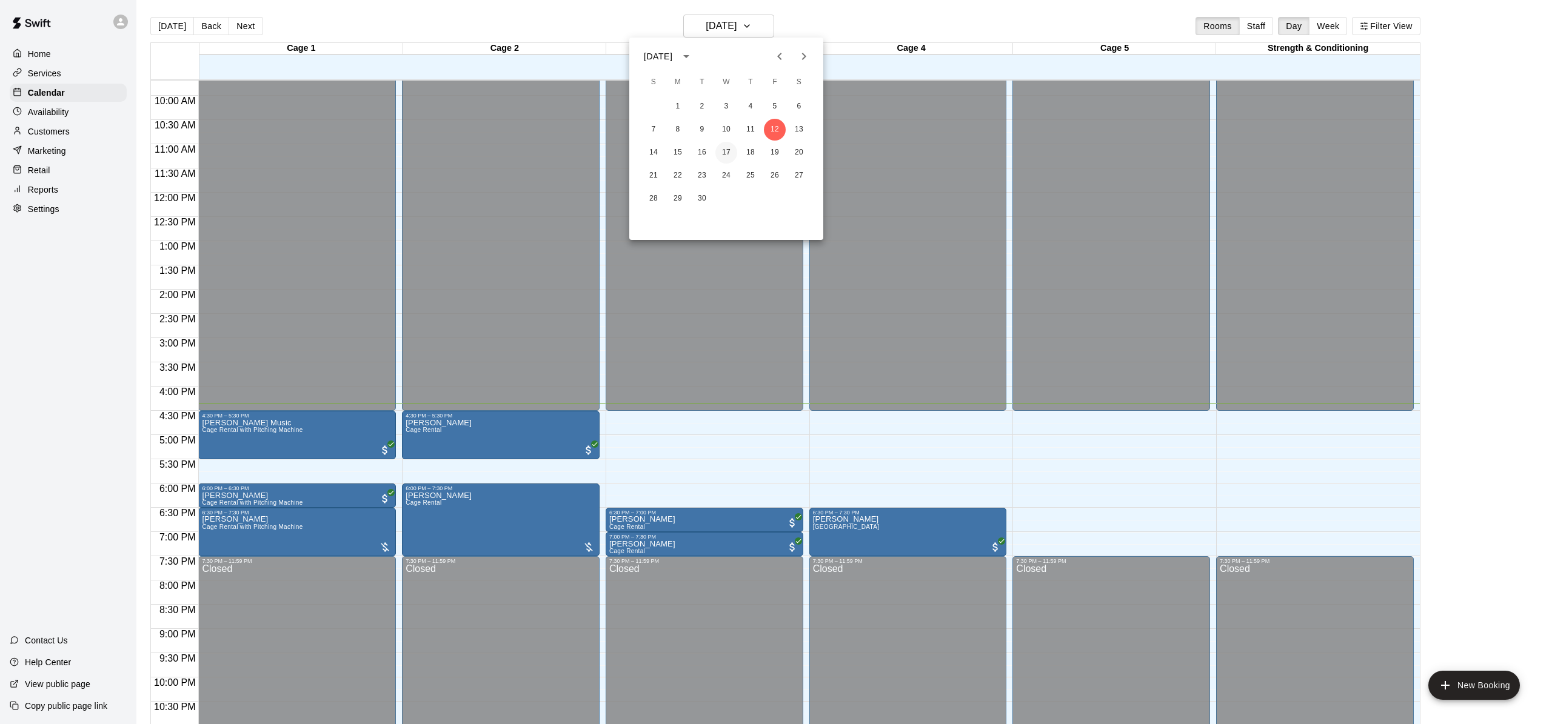
click at [730, 147] on button "17" at bounding box center [726, 153] width 22 height 22
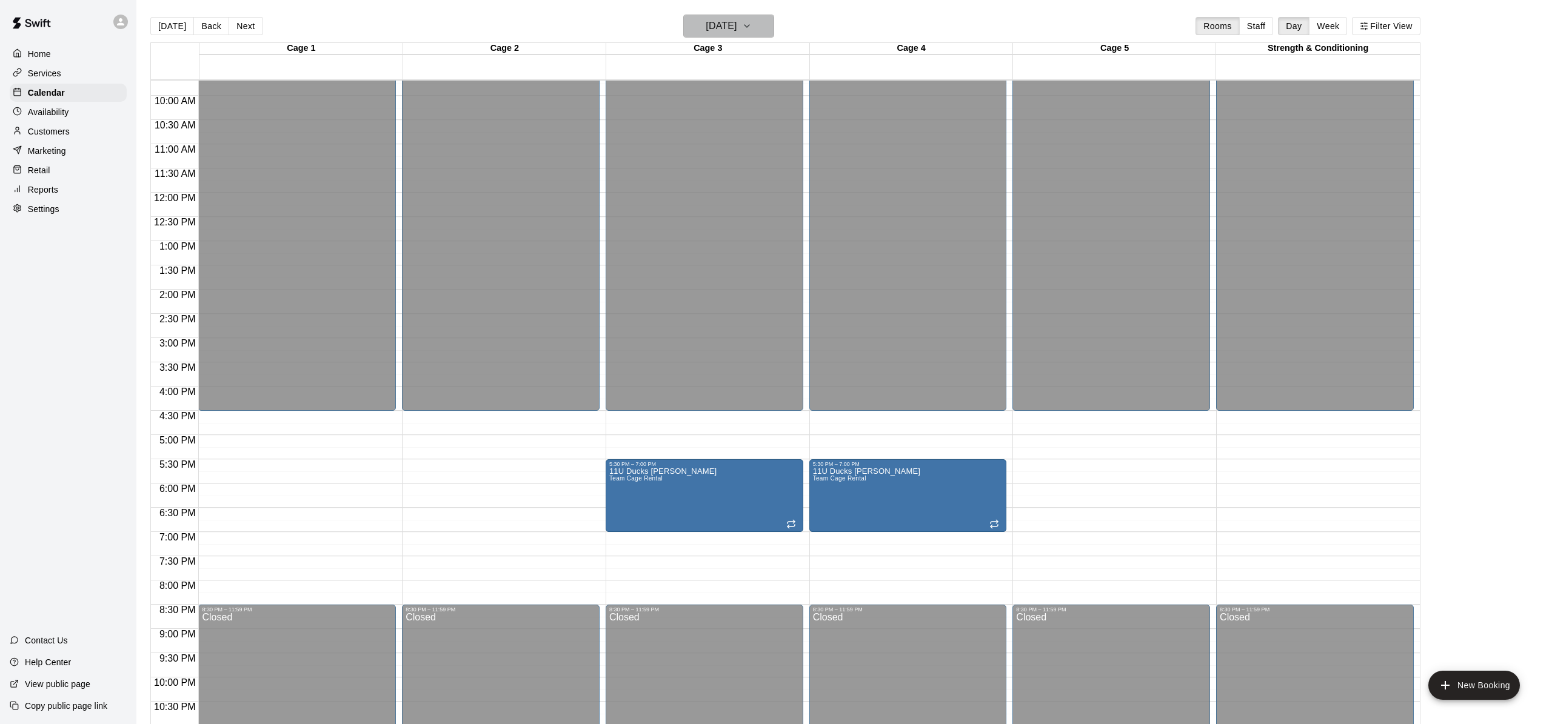
click at [720, 16] on button "Wednesday Sep 17" at bounding box center [728, 26] width 91 height 23
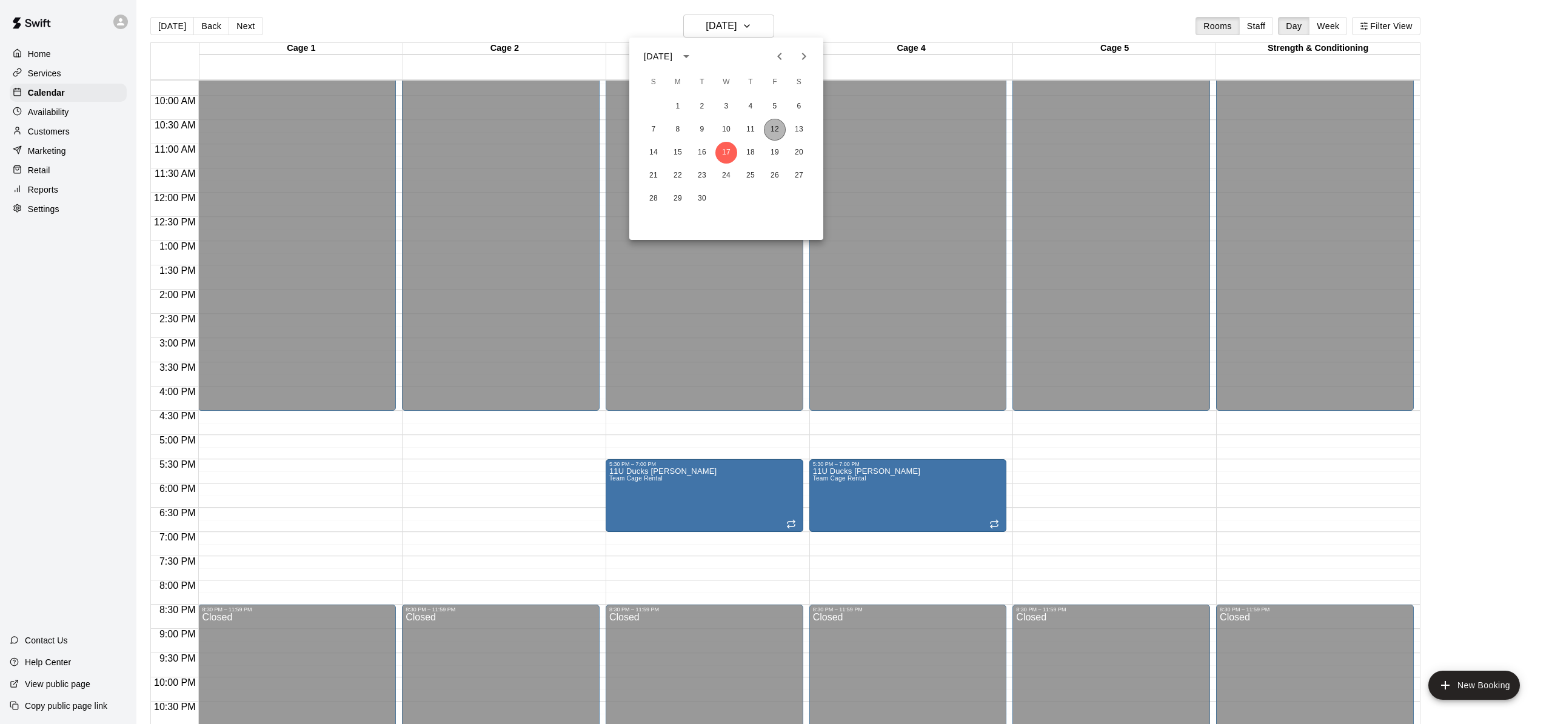
click at [776, 133] on button "12" at bounding box center [775, 130] width 22 height 22
